Goal: Book appointment/travel/reservation

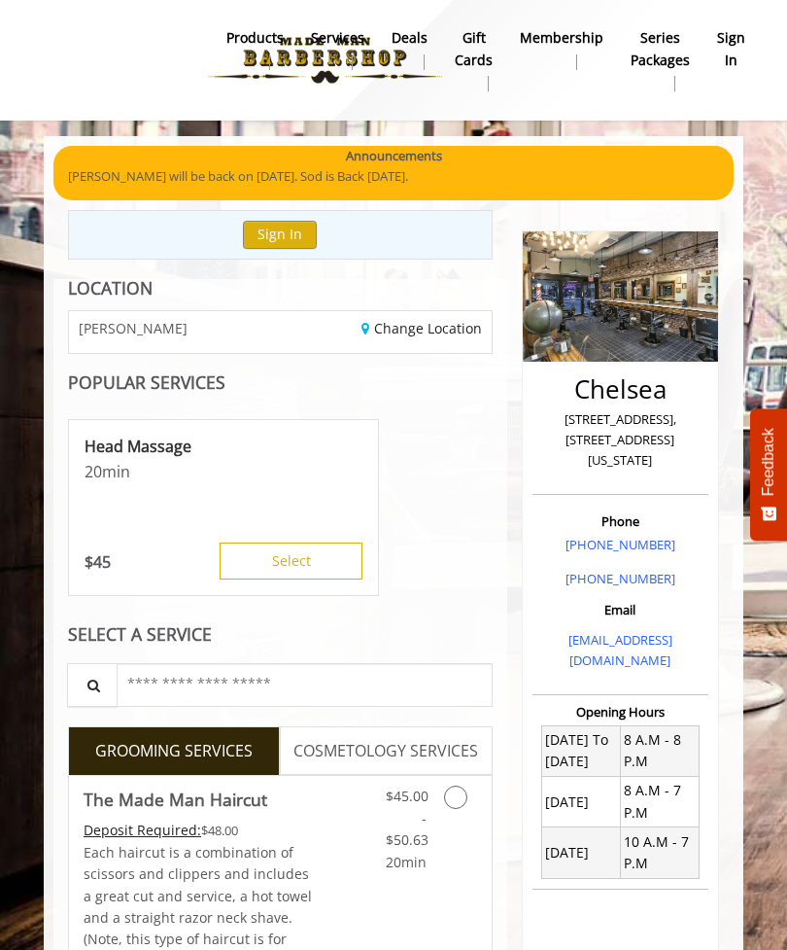
click at [272, 232] on button "Sign In" at bounding box center [280, 235] width 74 height 28
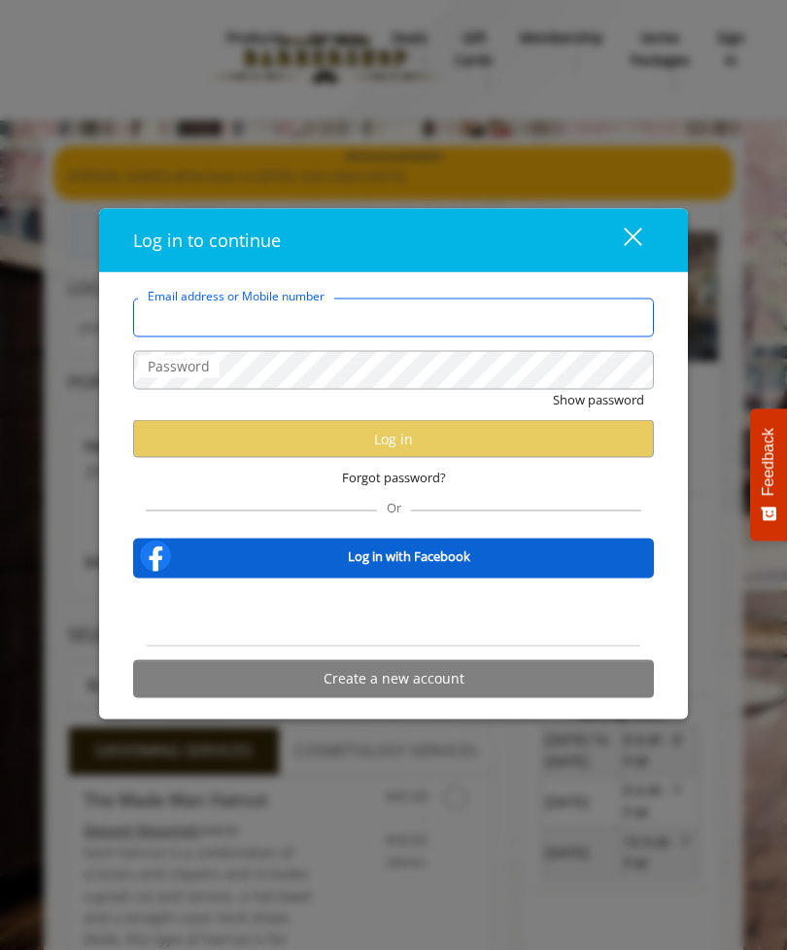
type input "**********"
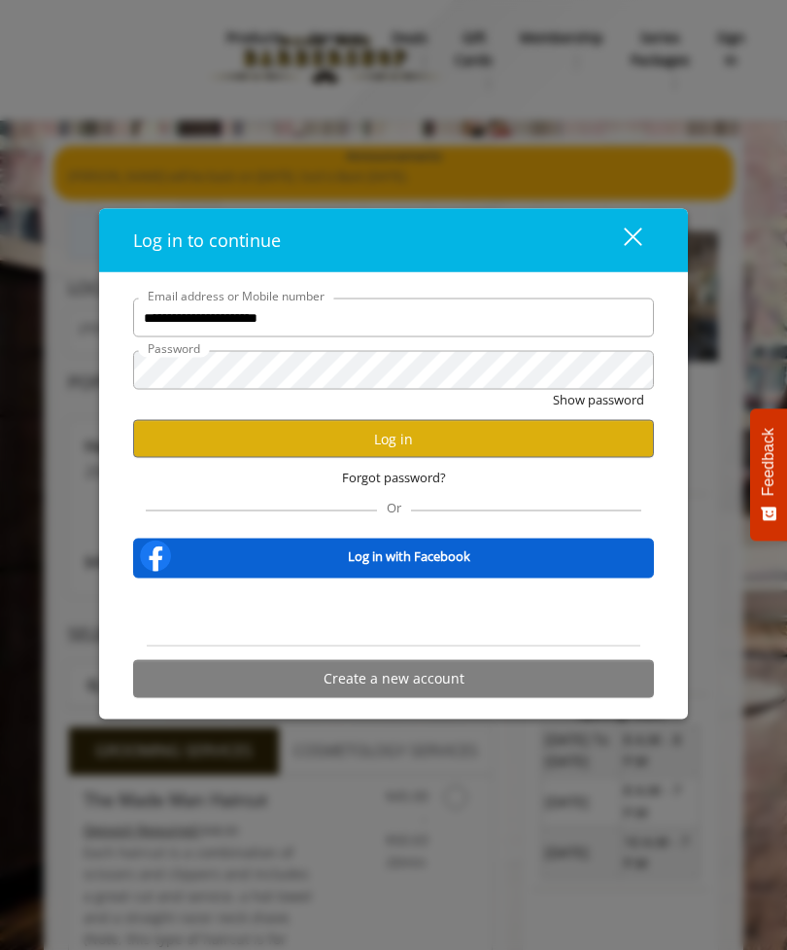
click at [255, 436] on button "Log in" at bounding box center [393, 439] width 521 height 38
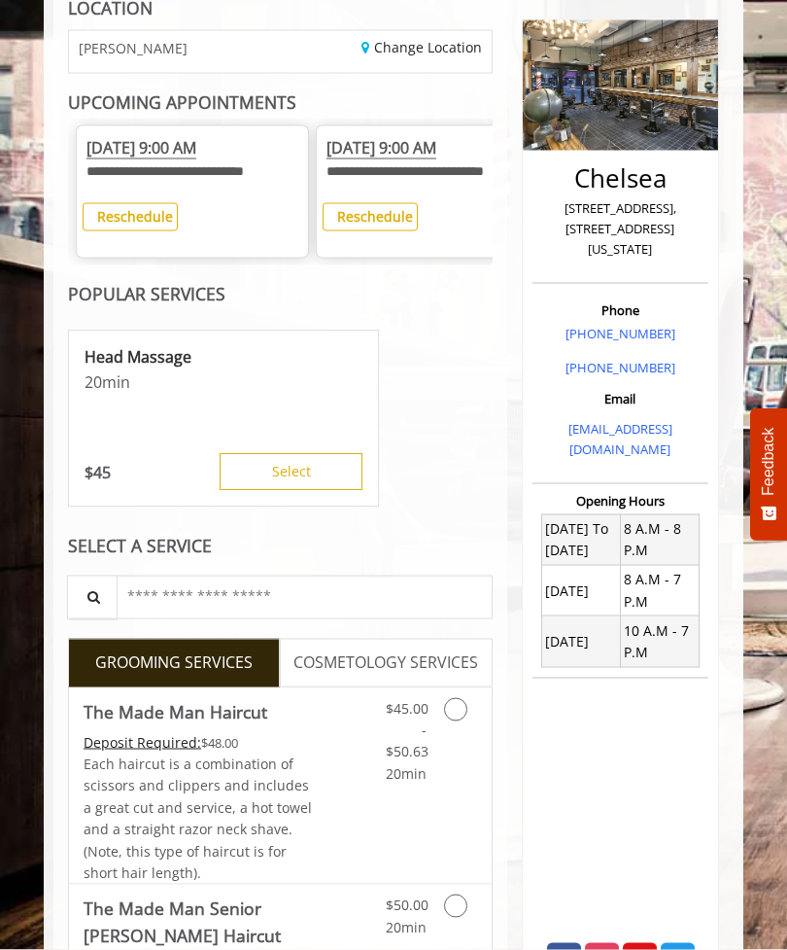
scroll to position [213, 0]
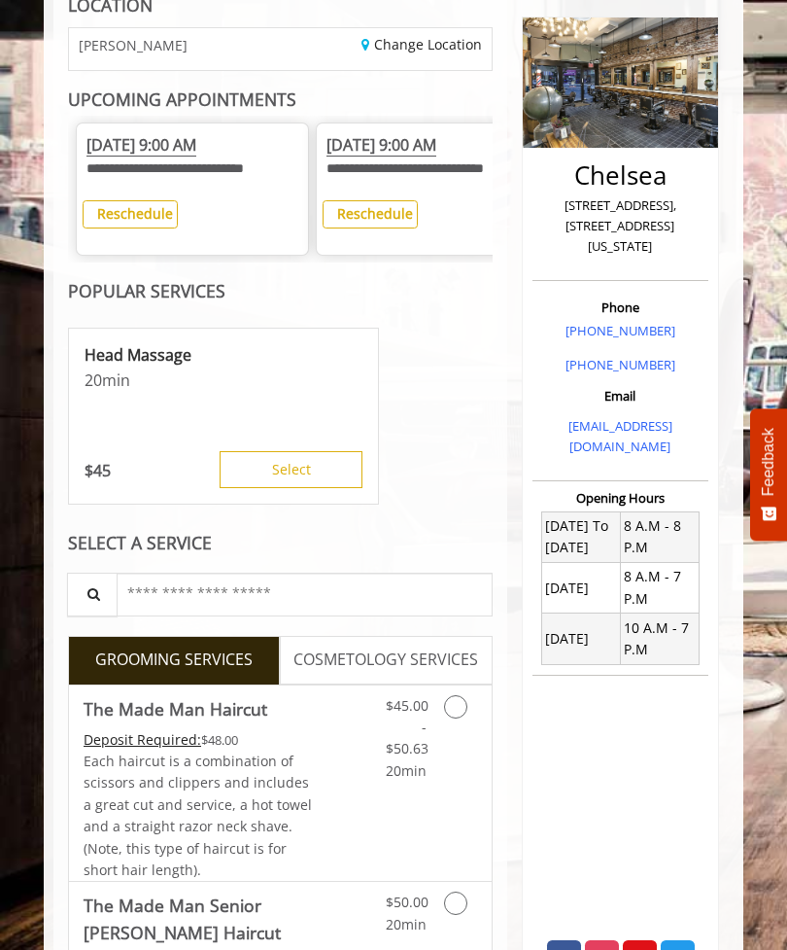
click at [122, 210] on b "Reschedule" at bounding box center [135, 213] width 76 height 18
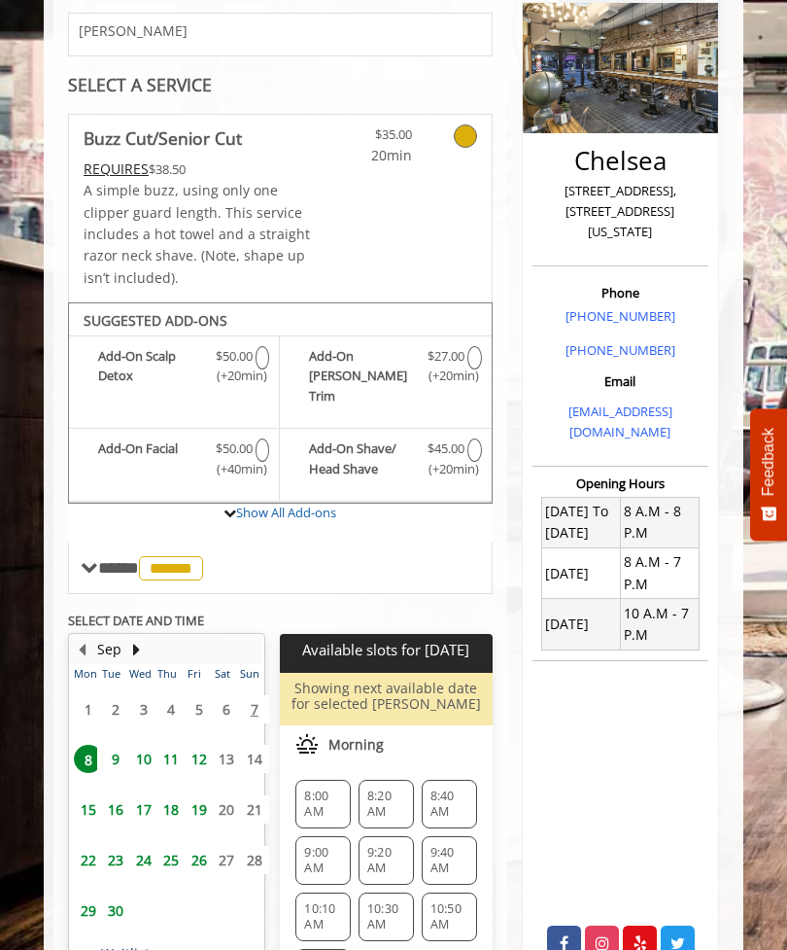
scroll to position [264, 0]
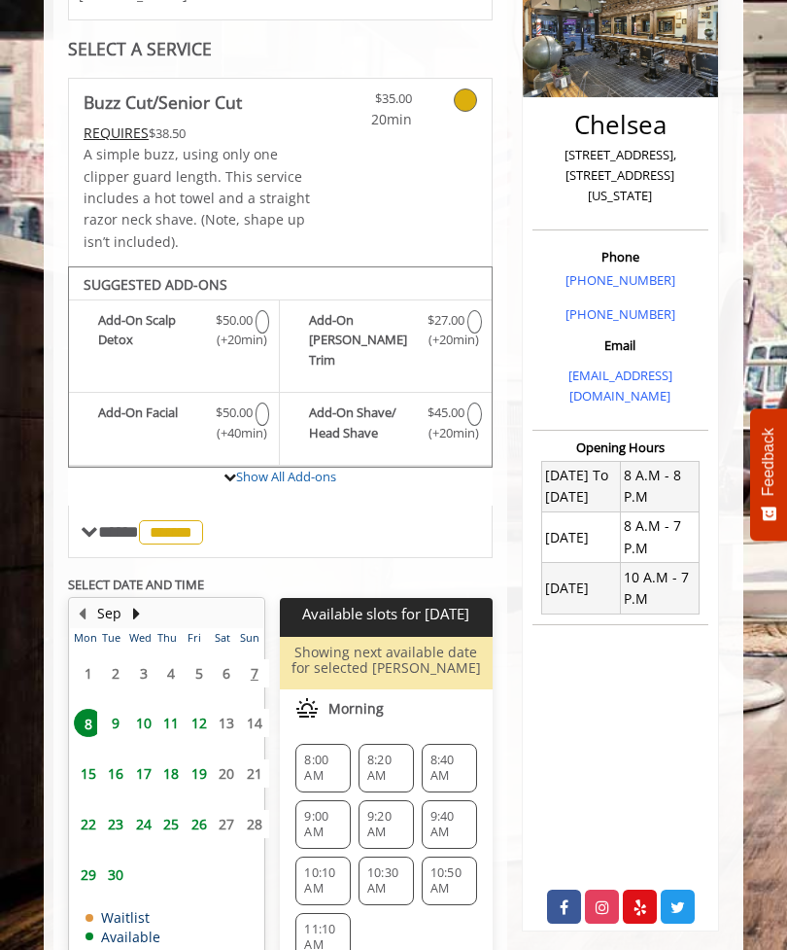
click at [144, 709] on span "10" at bounding box center [143, 723] width 29 height 28
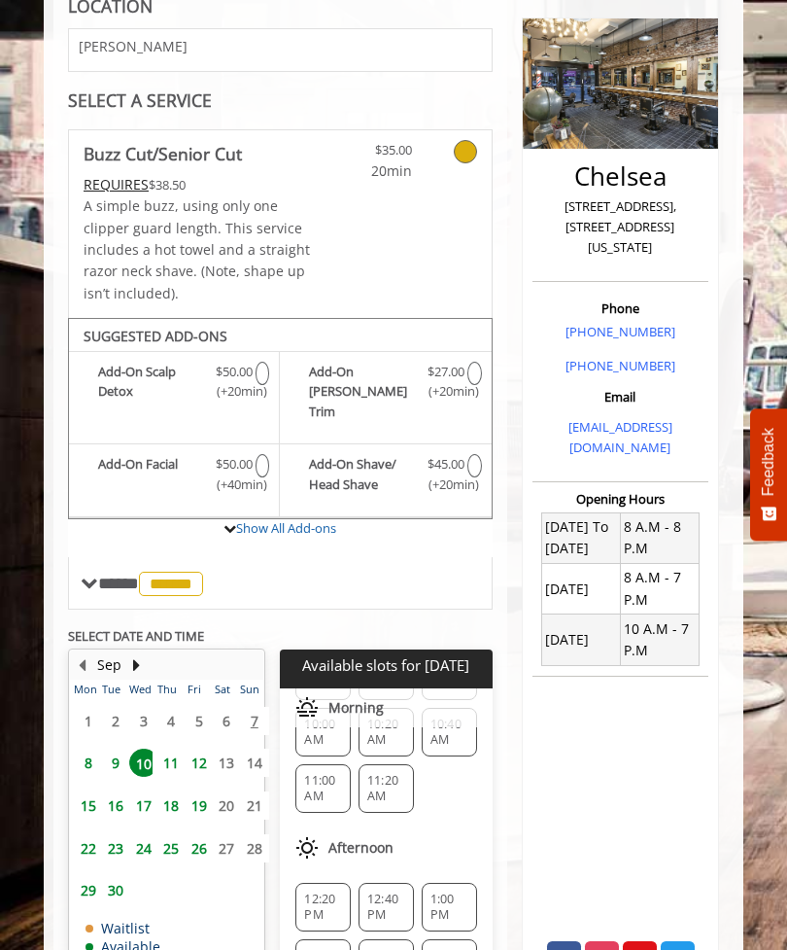
scroll to position [89, 0]
click at [385, 775] on span "11:20 AM" at bounding box center [386, 790] width 38 height 31
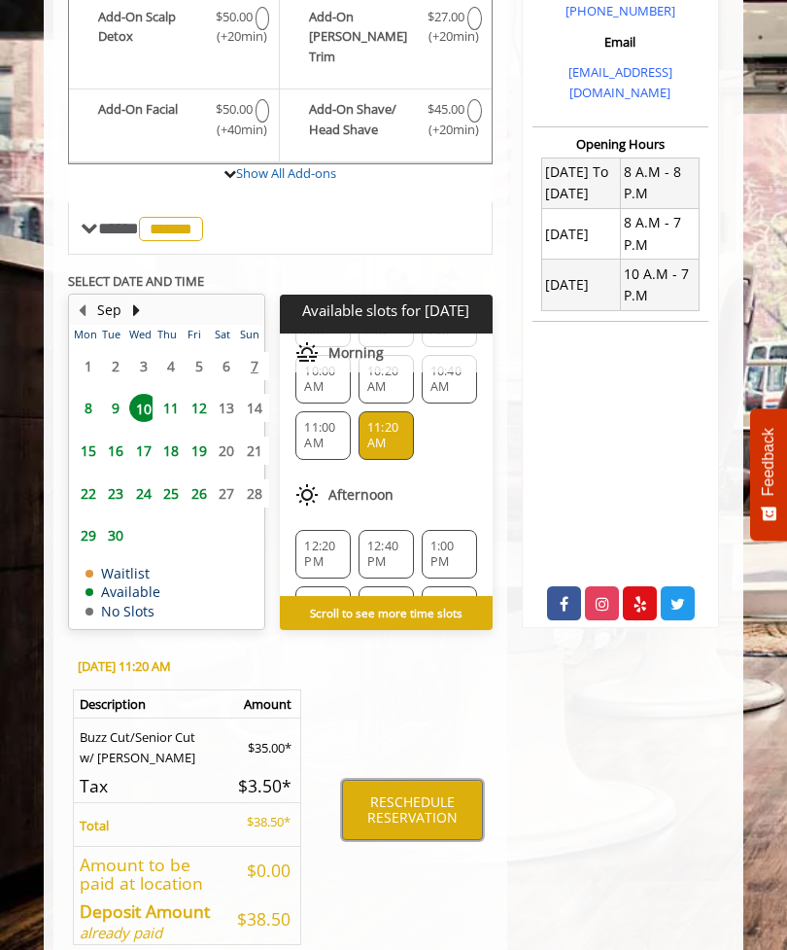
click at [394, 780] on button "RESCHEDULE RESERVATION" at bounding box center [412, 810] width 140 height 60
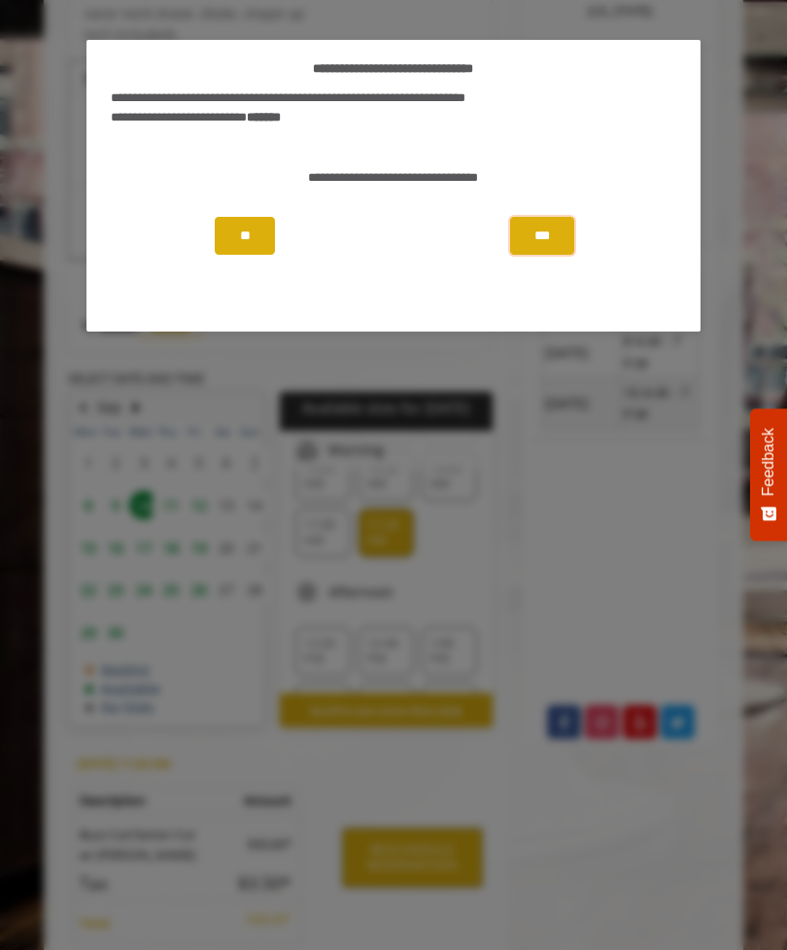
click at [574, 240] on button "***" at bounding box center [542, 236] width 64 height 38
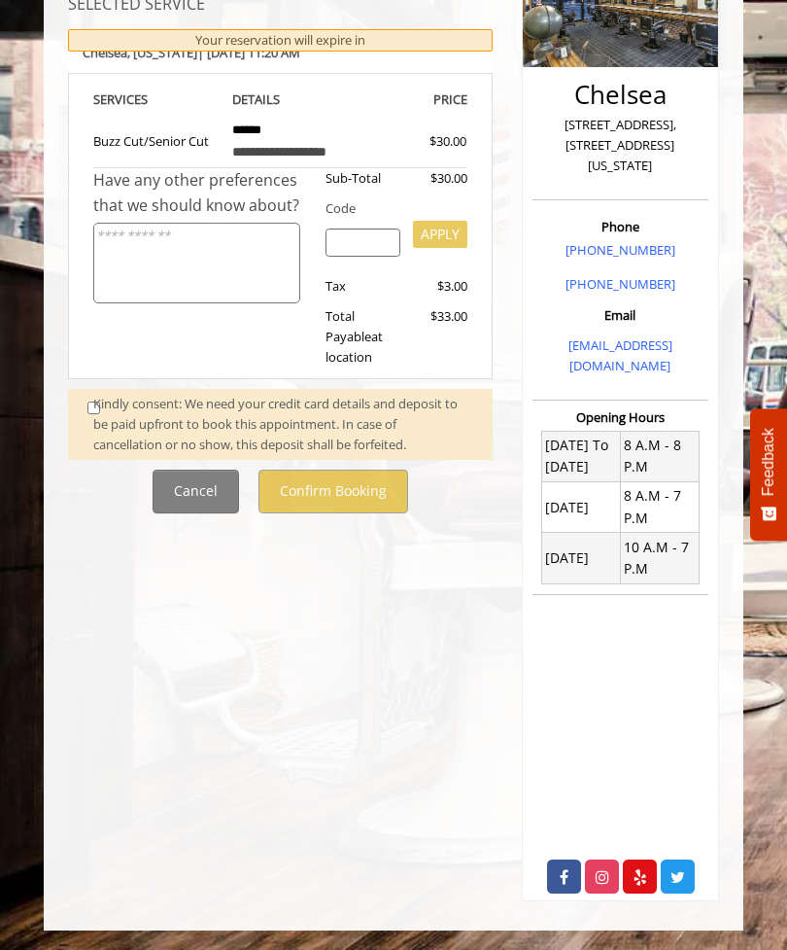
scroll to position [0, 0]
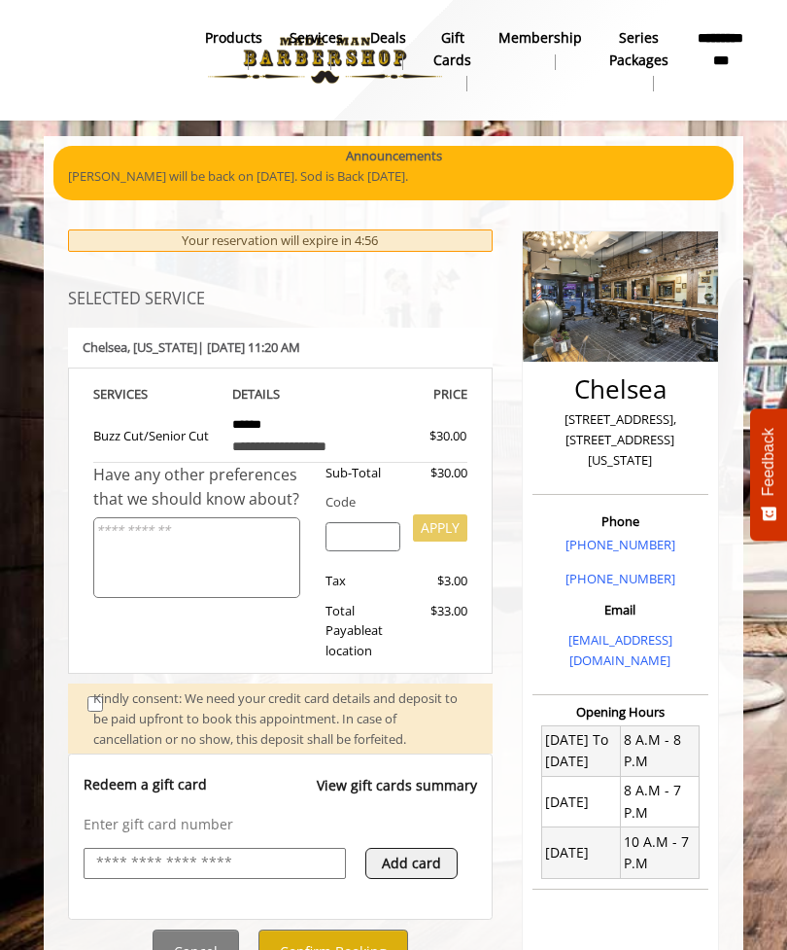
click at [308, 949] on button "Confirm Booking" at bounding box center [334, 951] width 150 height 44
